Goal: Task Accomplishment & Management: Manage account settings

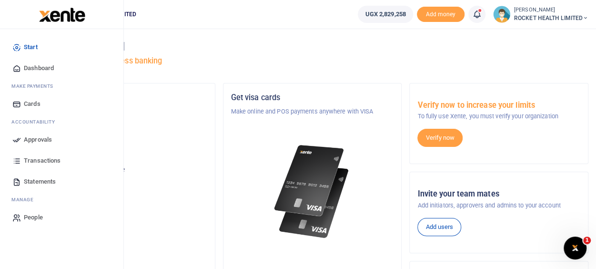
click at [38, 161] on span "Transactions" at bounding box center [42, 161] width 37 height 10
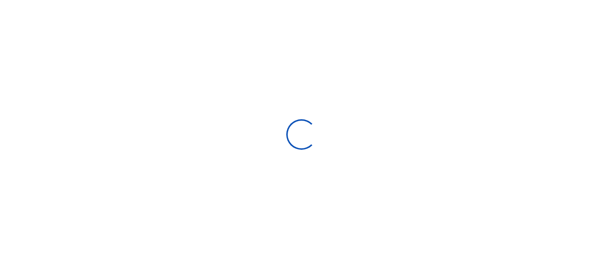
select select
type input "07/30/2025 - 08/28/2025"
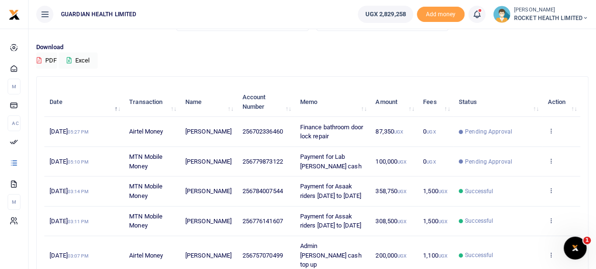
scroll to position [48, 0]
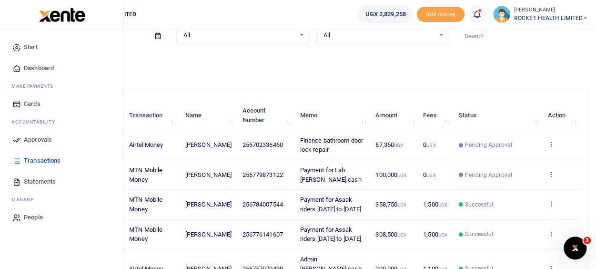
click at [47, 139] on span "Approvals" at bounding box center [38, 140] width 28 height 10
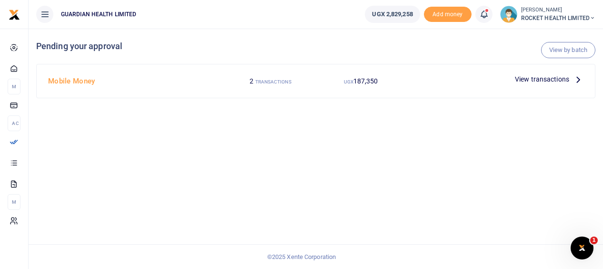
click at [260, 84] on label "2 TRANSACTIONS" at bounding box center [270, 81] width 41 height 10
click at [531, 78] on span "View transactions" at bounding box center [542, 79] width 54 height 10
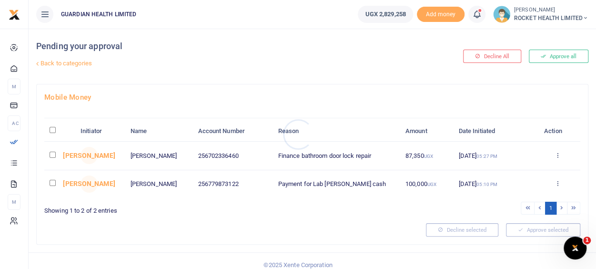
click at [54, 153] on div at bounding box center [298, 134] width 596 height 269
click at [53, 130] on input "\a \a : activate to sort column descending" at bounding box center [53, 130] width 6 height 6
checkbox input "true"
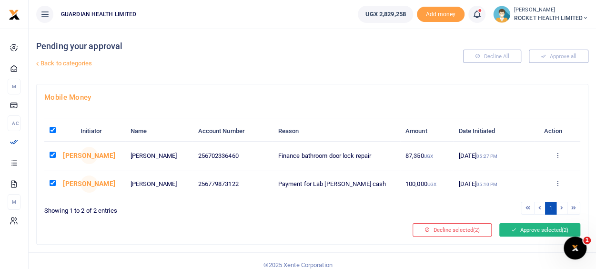
click at [539, 229] on button "Approve selected (2)" at bounding box center [539, 229] width 81 height 13
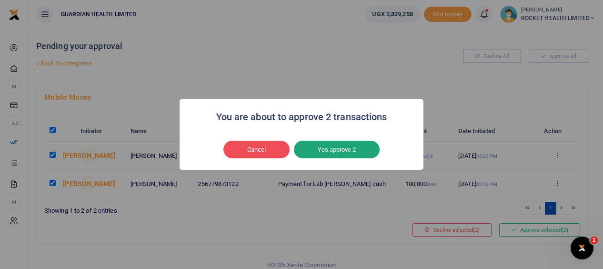
click at [350, 149] on button "Yes approve 2" at bounding box center [337, 149] width 86 height 18
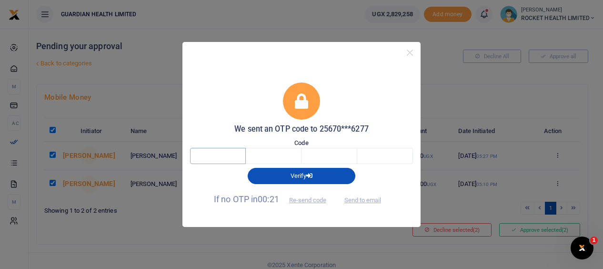
click at [227, 157] on input "text" at bounding box center [218, 156] width 56 height 16
type input "6"
type input "5"
type input "0"
type input "3"
